Goal: Obtain resource: Download file/media

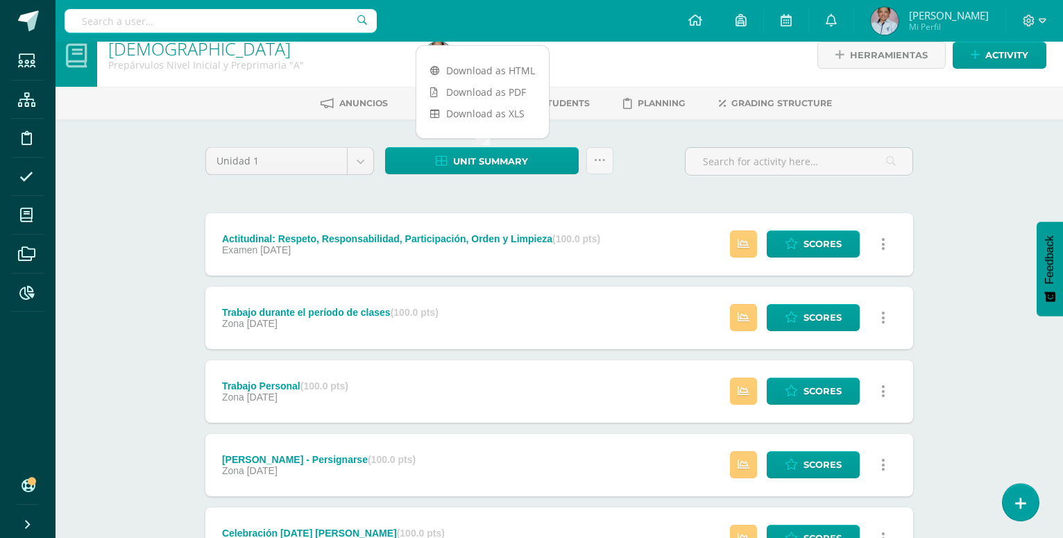
scroll to position [18, 0]
click at [359, 165] on body "Students Structure Discipline Attendance My courses Archivos Reports Soporte He…" at bounding box center [531, 469] width 1063 height 974
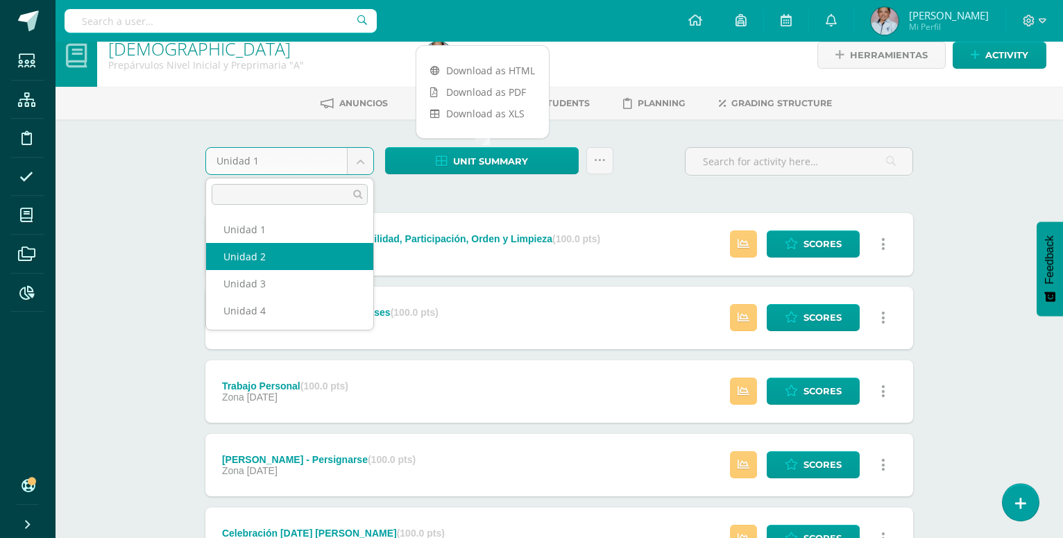
select select "Unidad 2"
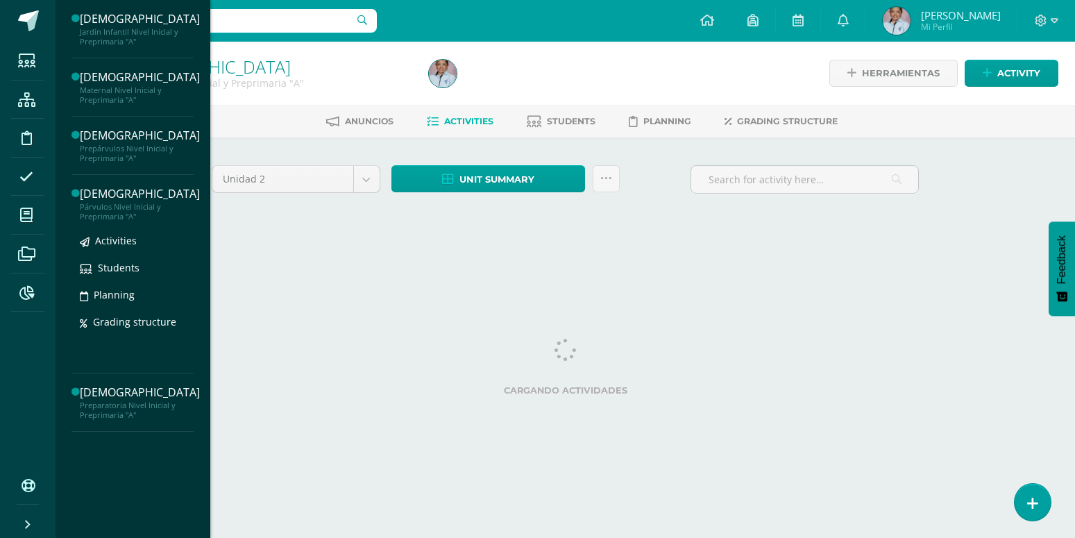
click at [93, 199] on div "[DEMOGRAPHIC_DATA]" at bounding box center [140, 194] width 120 height 16
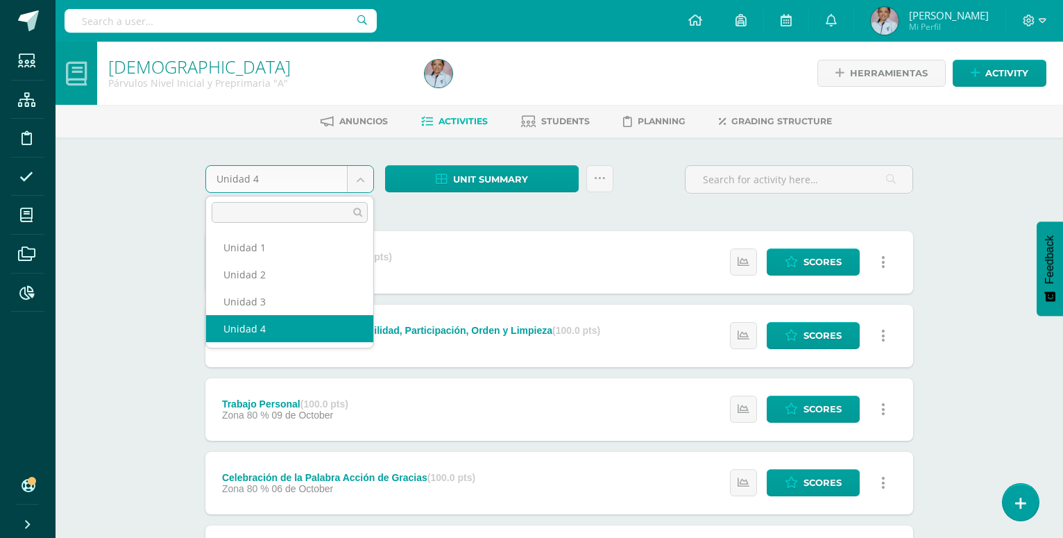
click at [360, 178] on body "Students Structure Discipline Attendance My courses Archivos Reports Soporte He…" at bounding box center [531, 521] width 1063 height 1043
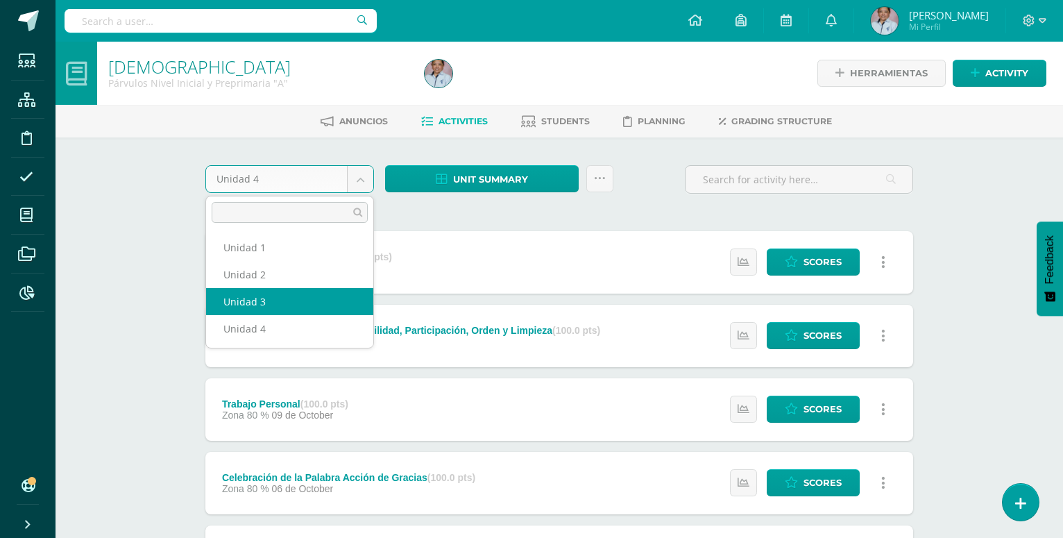
select select "Unidad 3"
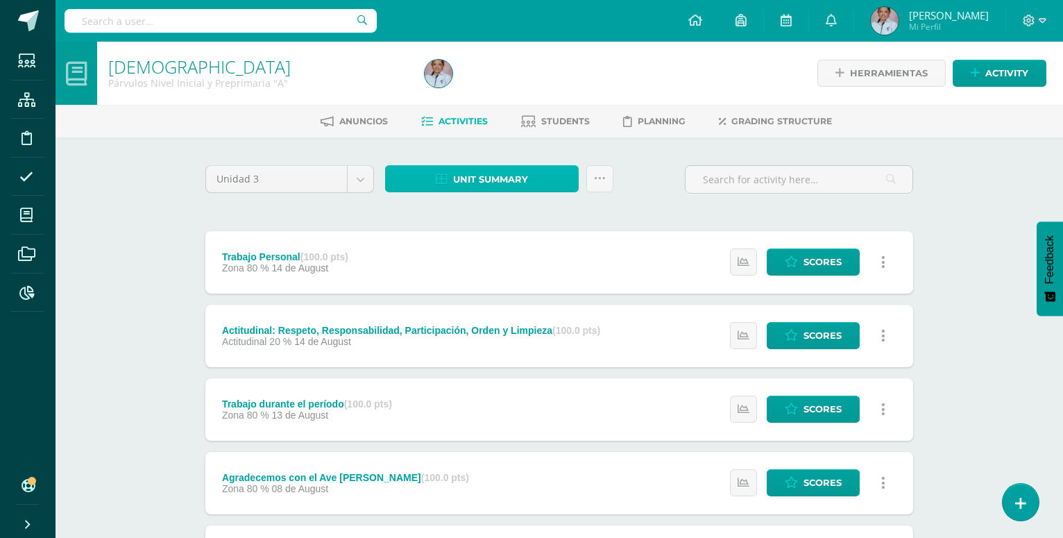
click at [462, 167] on span "Unit summary" at bounding box center [490, 180] width 75 height 26
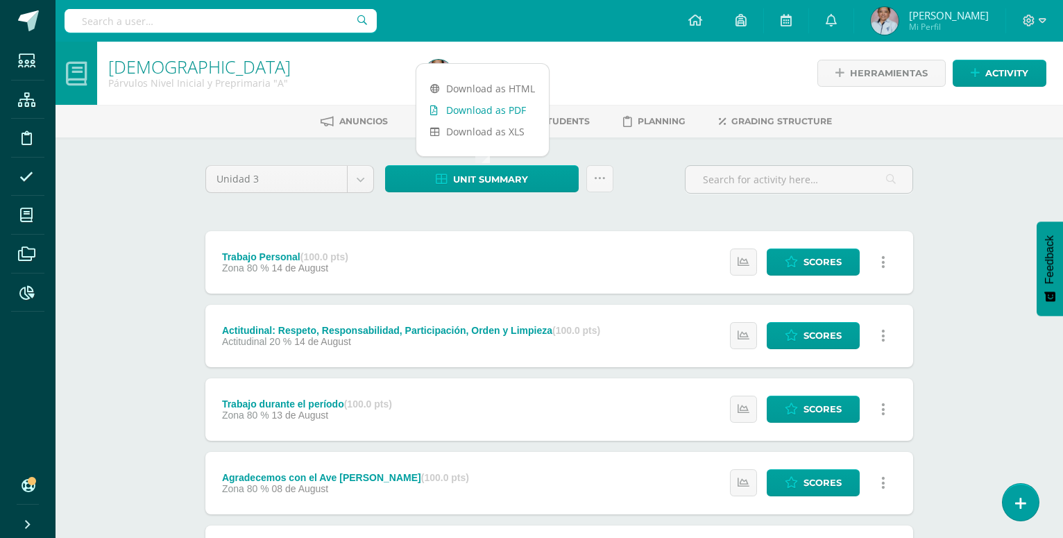
click at [470, 113] on link "Download as PDF" at bounding box center [482, 110] width 133 height 22
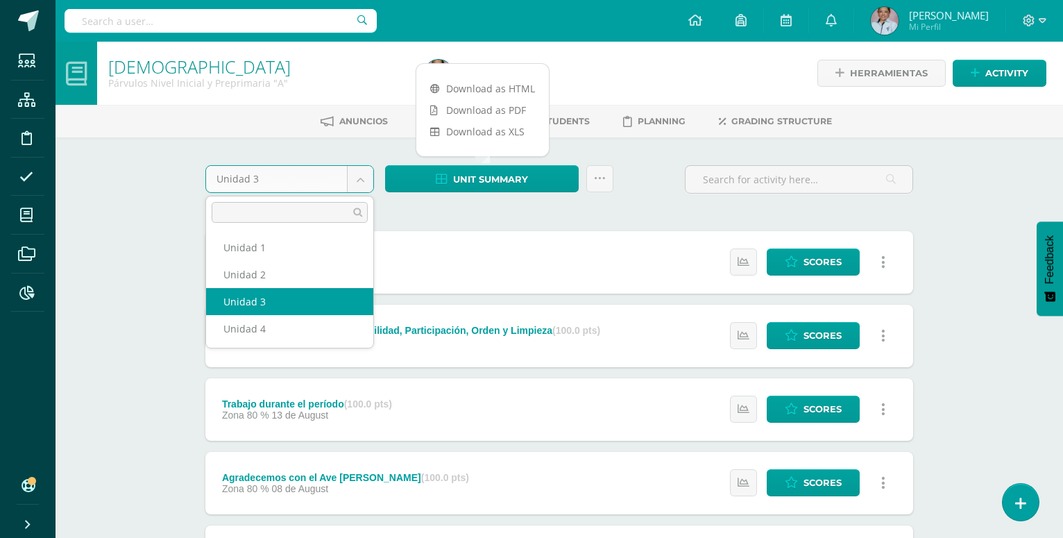
click at [362, 179] on body "Students Structure Discipline Attendance My courses Archivos Reports Soporte He…" at bounding box center [531, 524] width 1063 height 1048
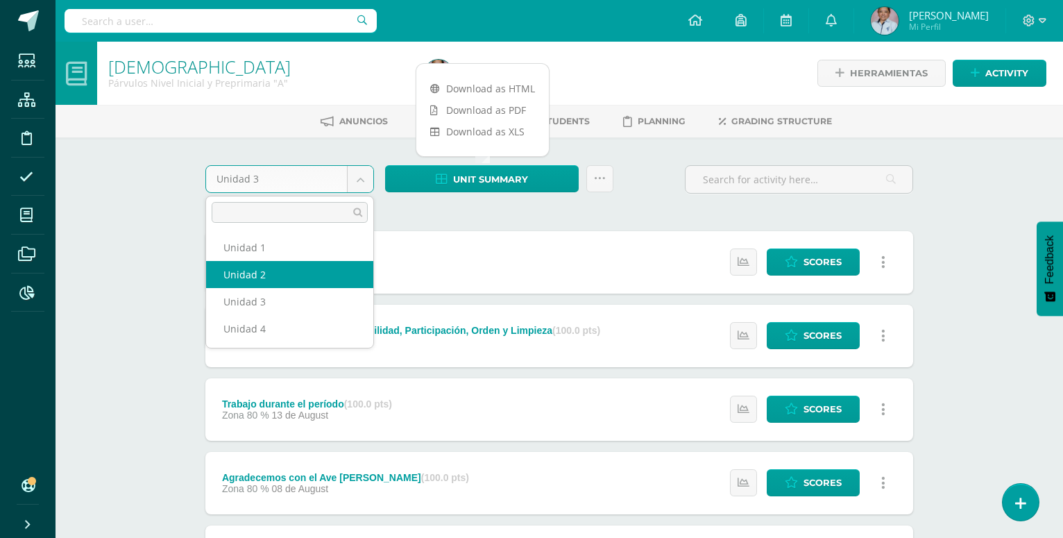
select select "Unidad 2"
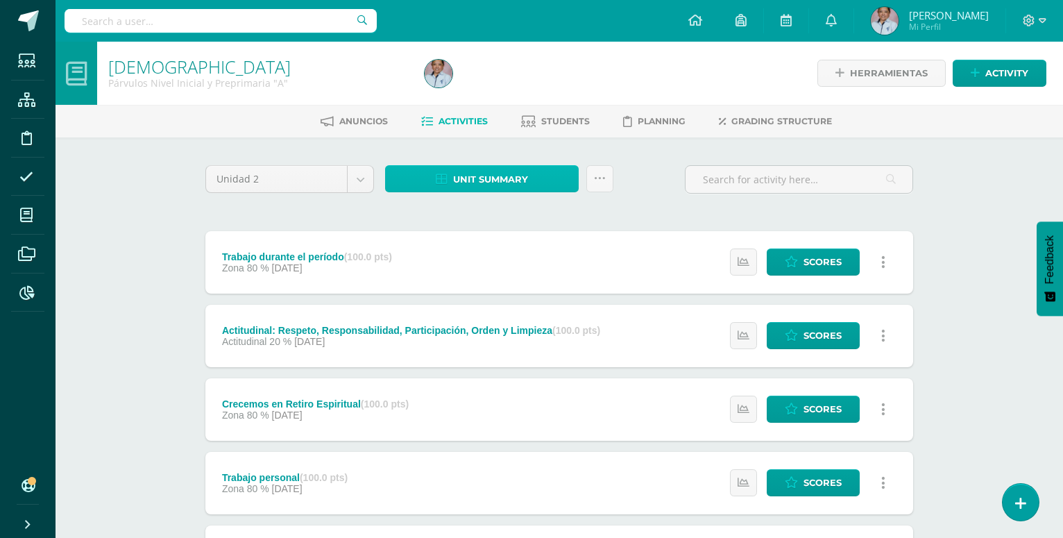
click at [482, 176] on span "Unit summary" at bounding box center [490, 180] width 75 height 26
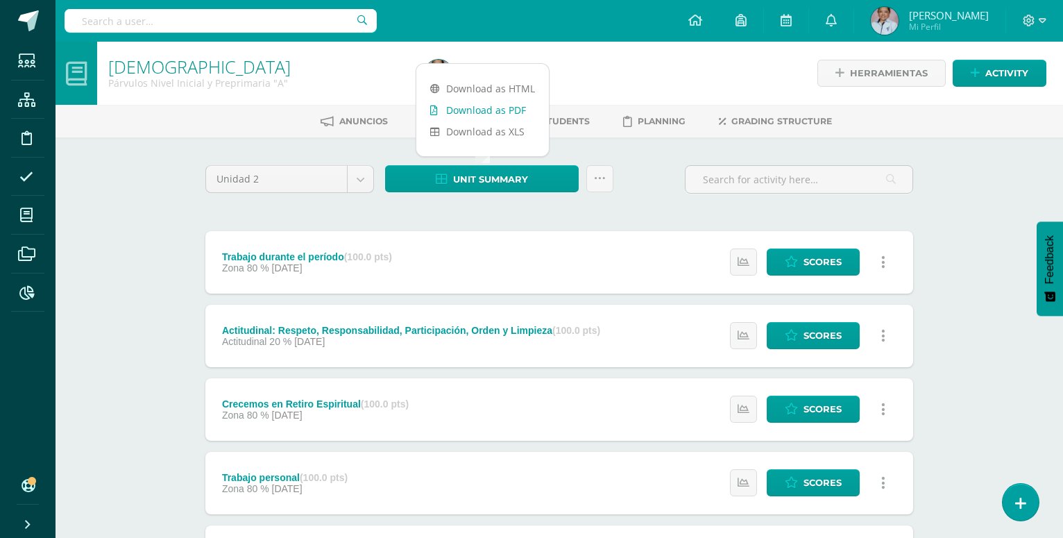
click at [498, 109] on link "Download as PDF" at bounding box center [482, 110] width 133 height 22
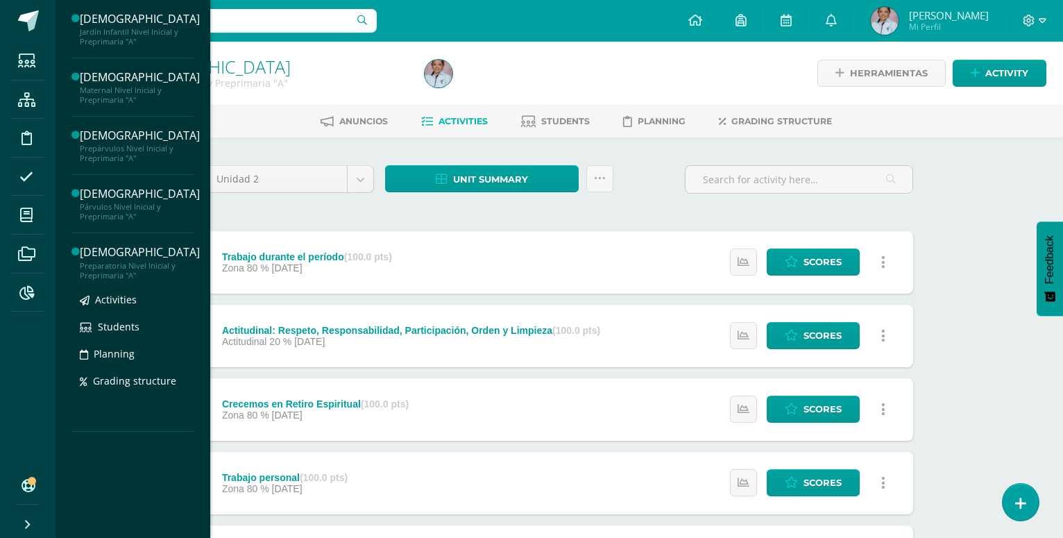
click at [100, 255] on div "[DEMOGRAPHIC_DATA]" at bounding box center [140, 252] width 120 height 16
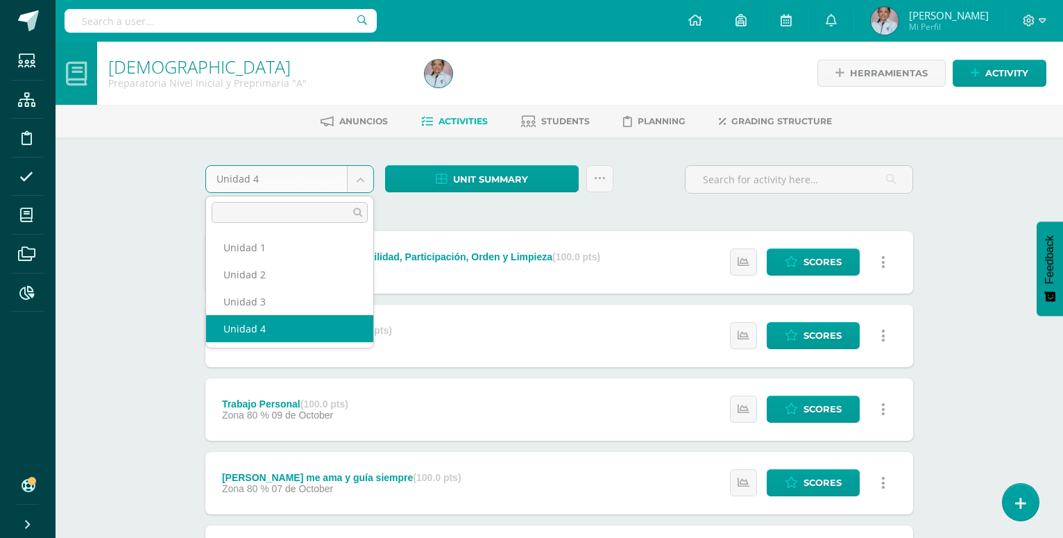
click at [357, 179] on body "Students Structure Discipline Attendance My courses Archivos Reports Soporte He…" at bounding box center [531, 521] width 1063 height 1043
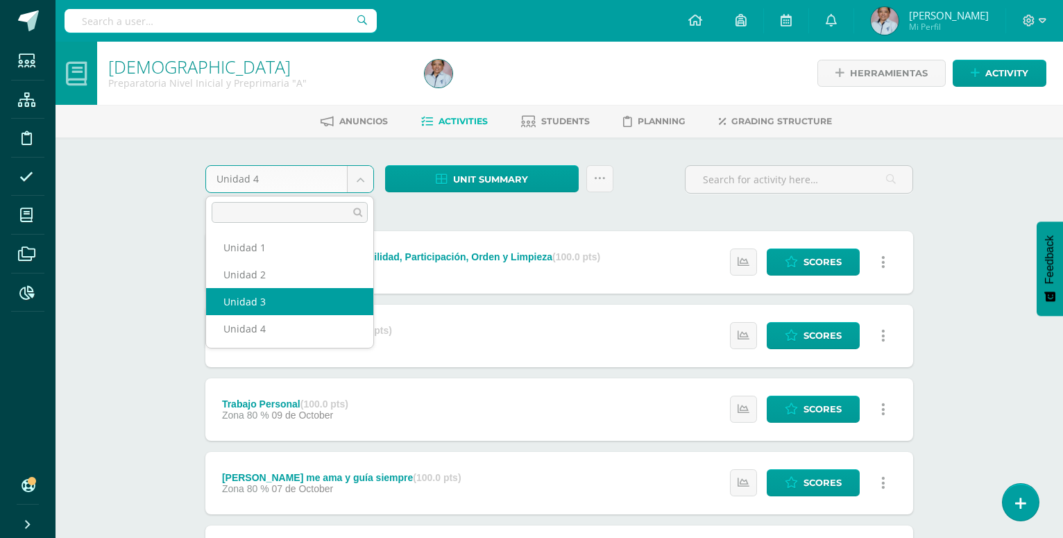
select select "Unidad 3"
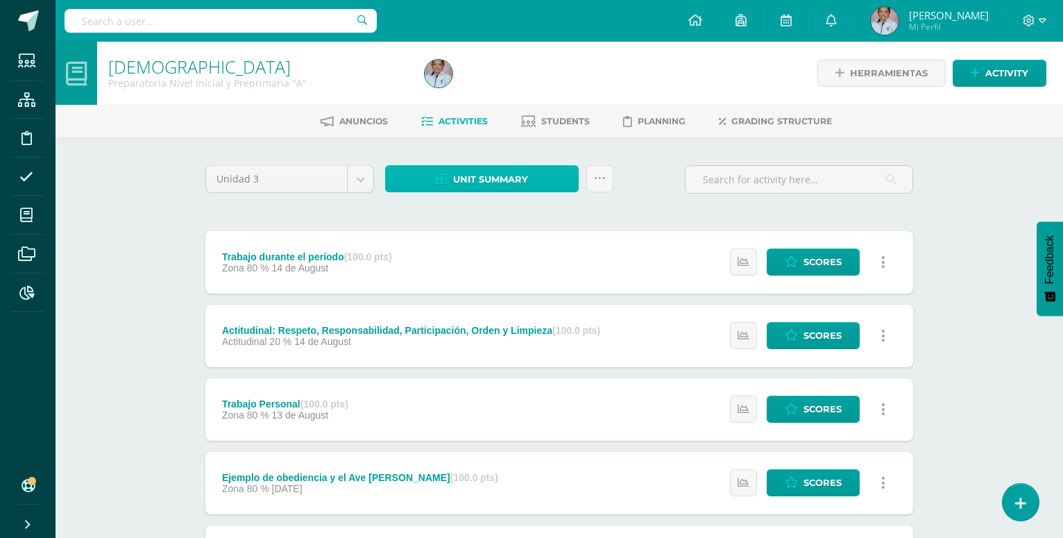
click at [489, 173] on span "Unit summary" at bounding box center [490, 180] width 75 height 26
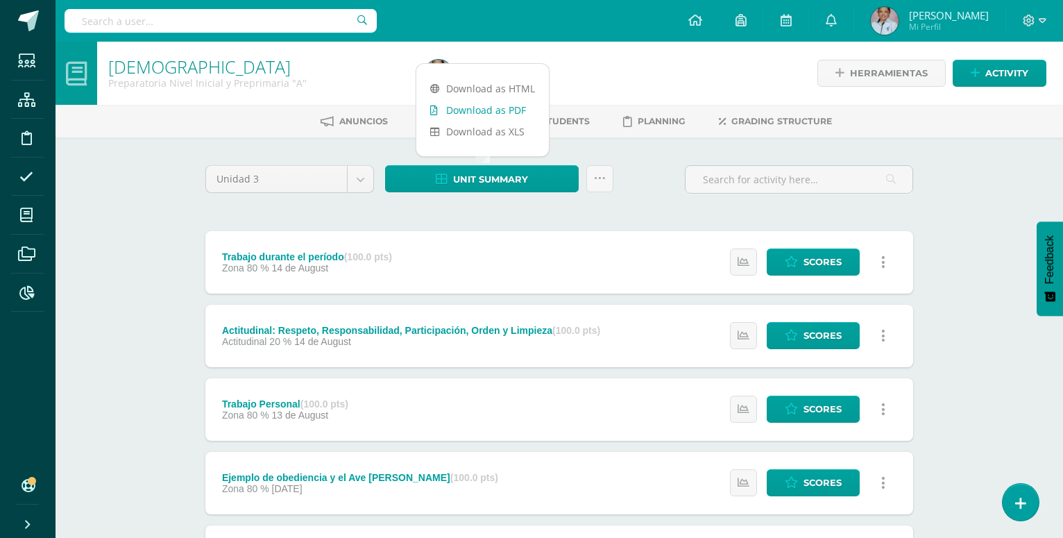
click at [497, 111] on link "Download as PDF" at bounding box center [482, 110] width 133 height 22
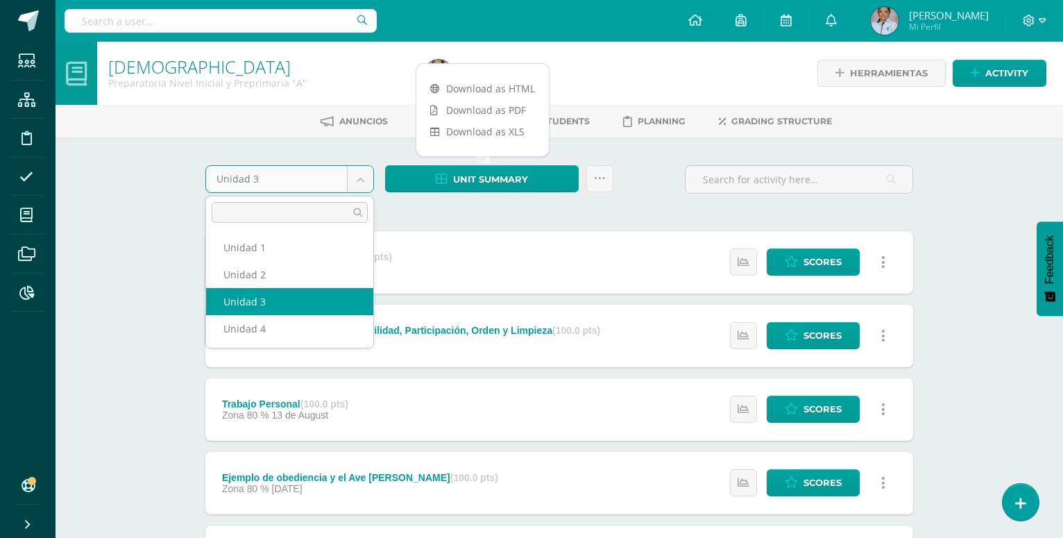
click at [361, 179] on body "Students Structure Discipline Attendance My courses Archivos Reports Soporte He…" at bounding box center [531, 524] width 1063 height 1048
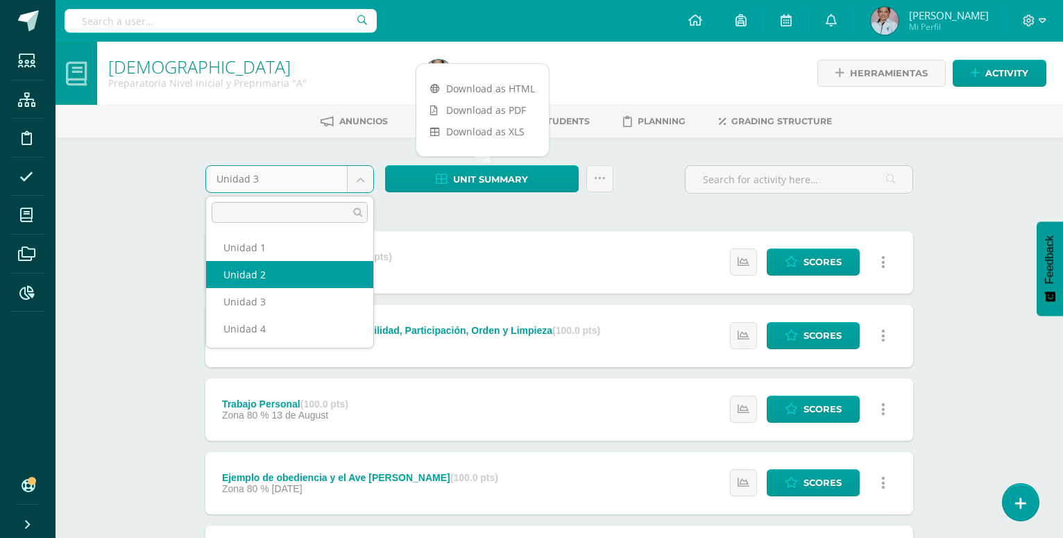
select select "Unidad 2"
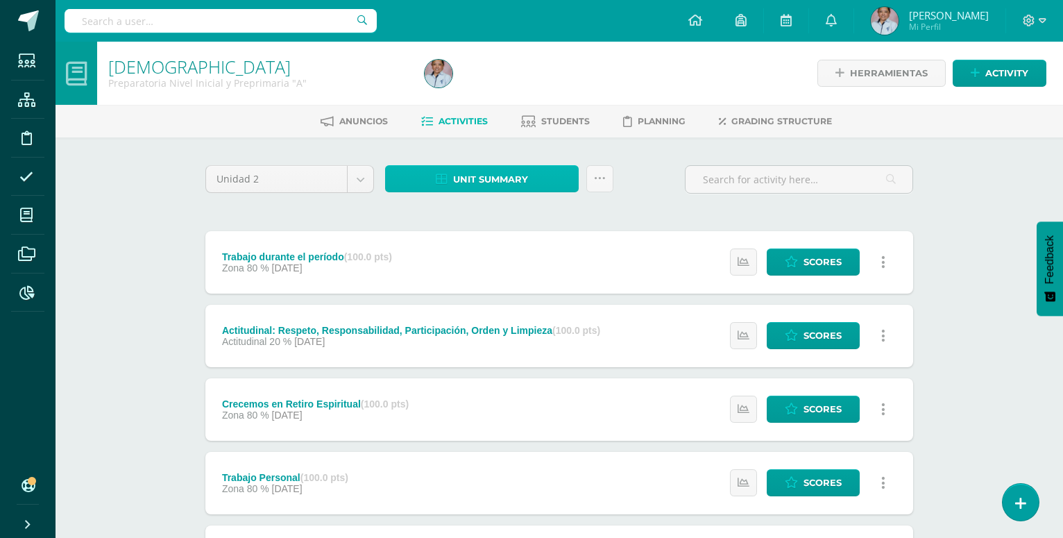
click at [484, 180] on span "Unit summary" at bounding box center [490, 180] width 75 height 26
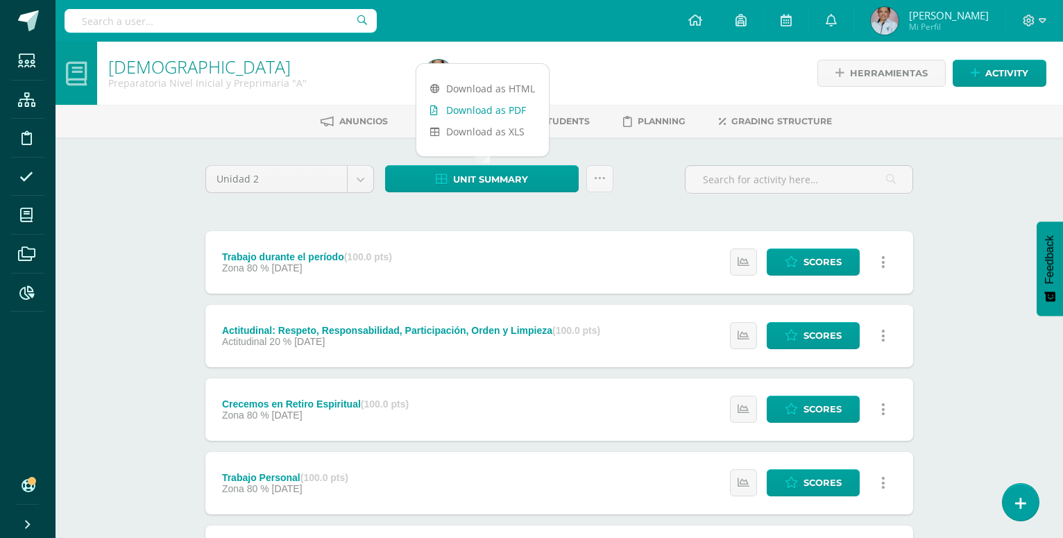
click at [500, 112] on link "Download as PDF" at bounding box center [482, 110] width 133 height 22
click at [156, 109] on div "Anuncios Activities Students Planning Grading structure" at bounding box center [576, 121] width 1041 height 33
click at [73, 182] on div "[DEMOGRAPHIC_DATA] Preparatoria Nivel Inicial y Preprimaria "A" Herramientas De…" at bounding box center [560, 508] width 1008 height 933
